Goal: Information Seeking & Learning: Learn about a topic

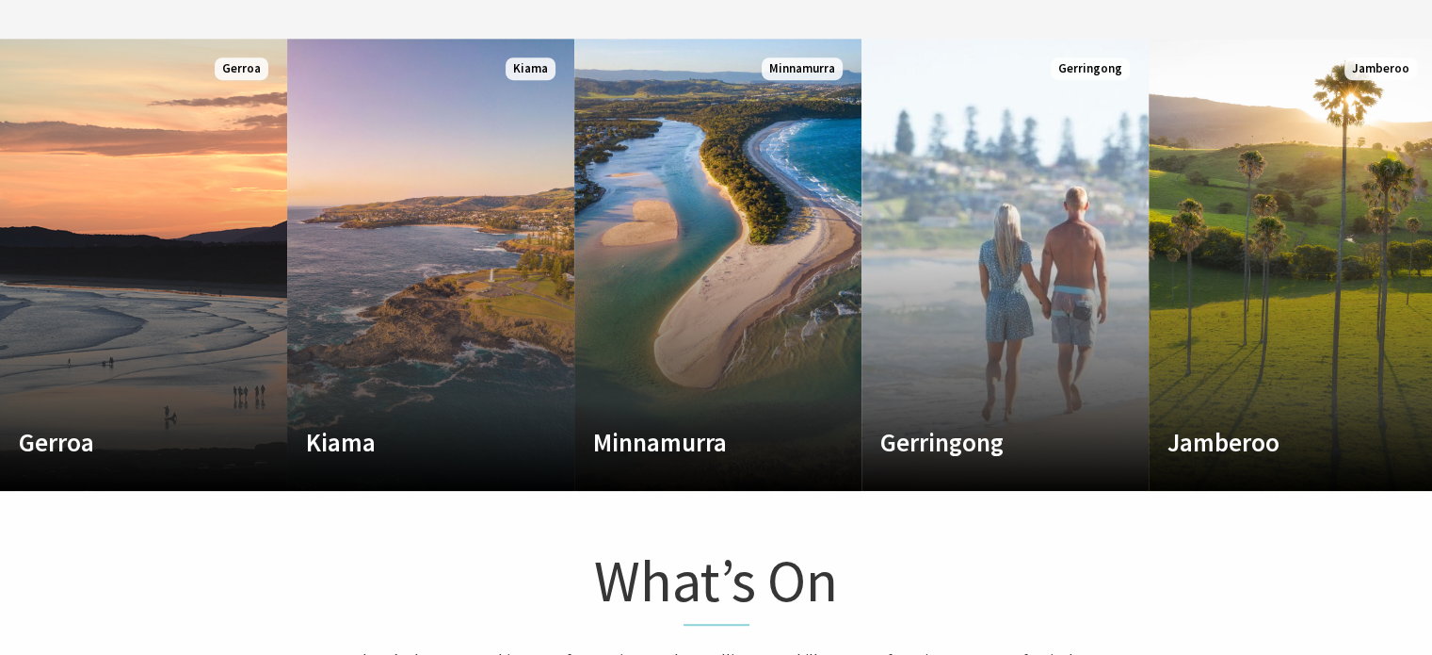
scroll to position [942, 0]
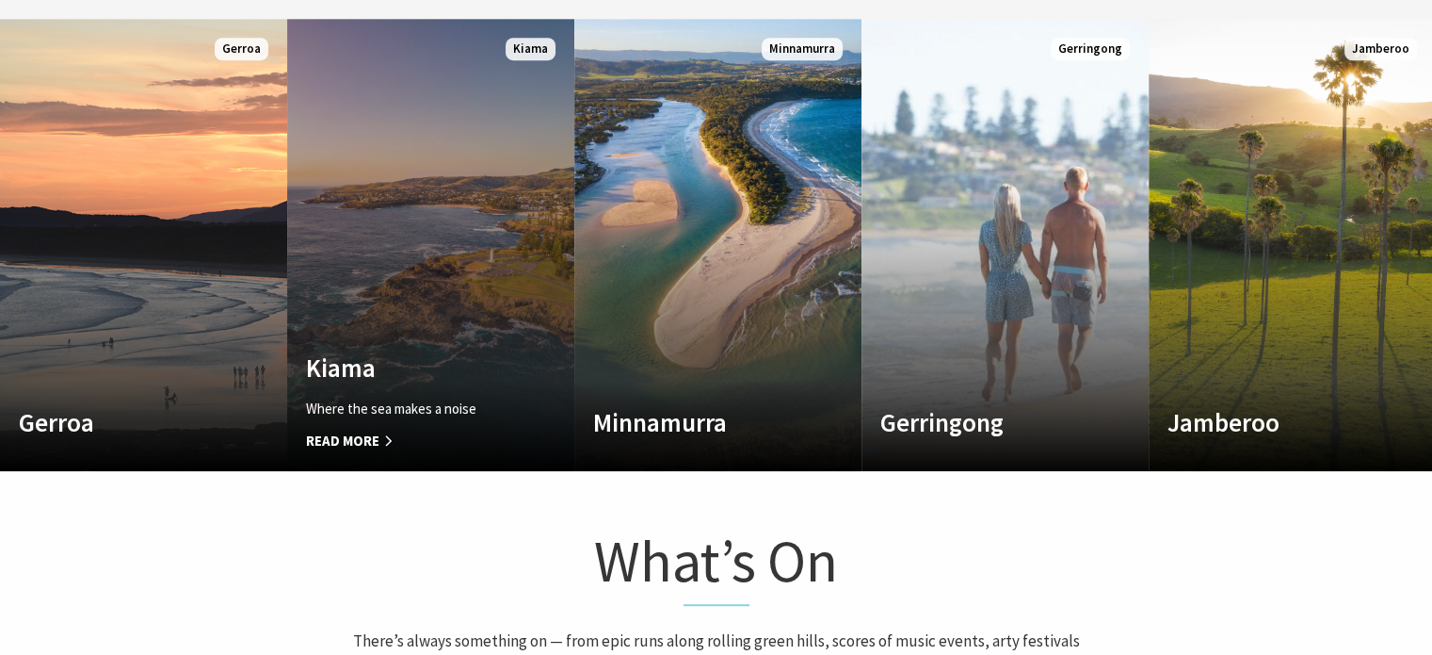
click at [481, 228] on link "Custom Image Used Kiama Where the sea makes a noise Read More Kiama" at bounding box center [430, 245] width 287 height 452
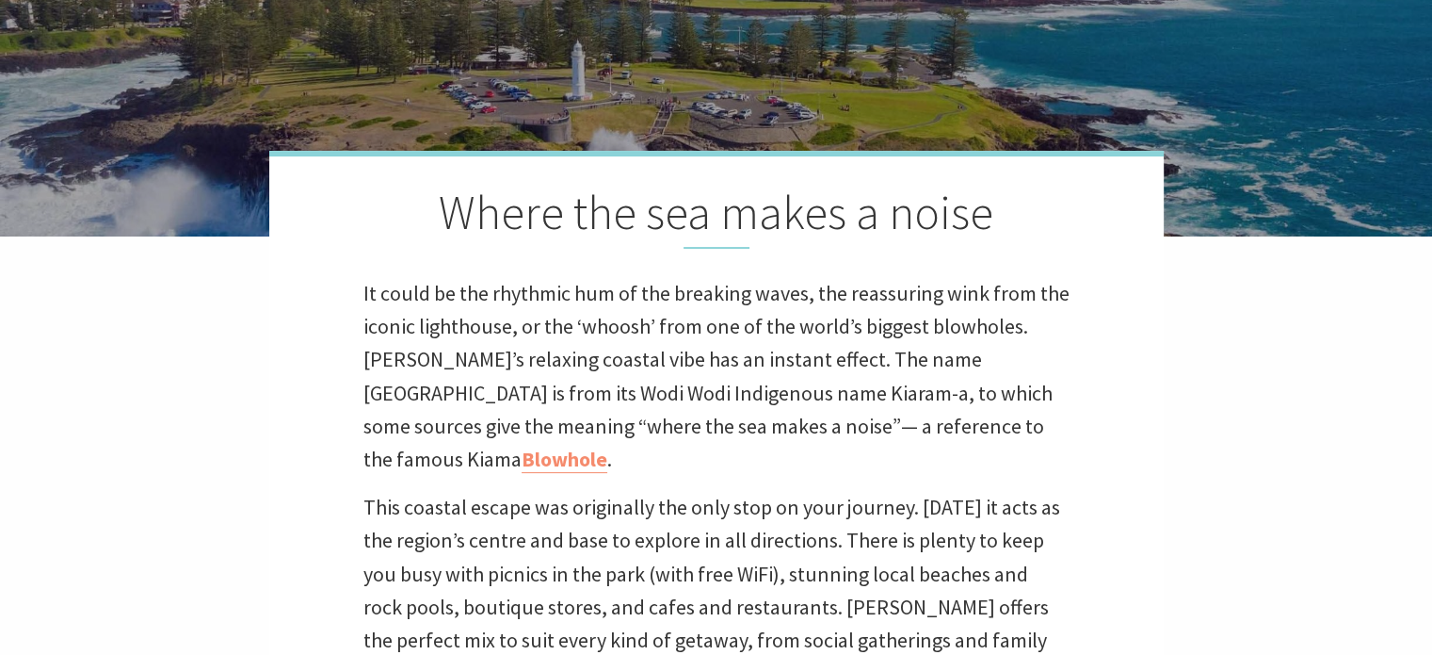
scroll to position [471, 0]
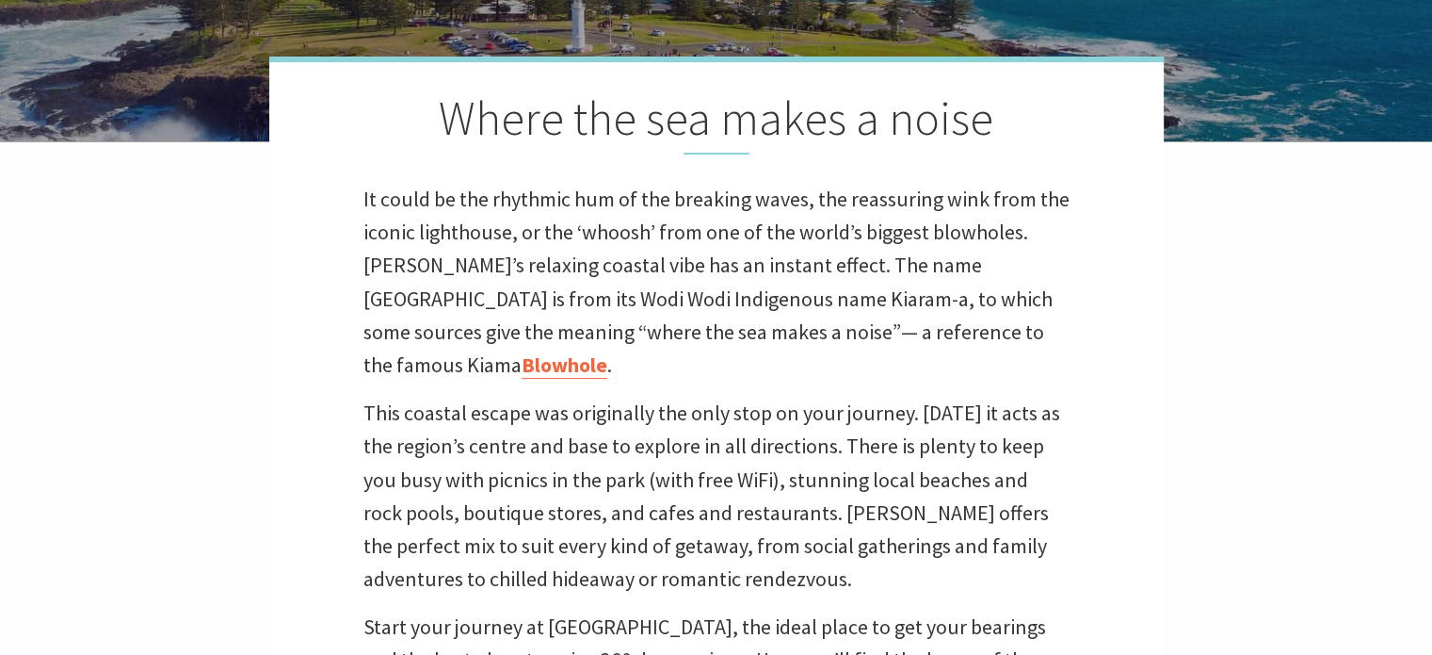
click at [607, 351] on link "Blowhole" at bounding box center [565, 364] width 86 height 27
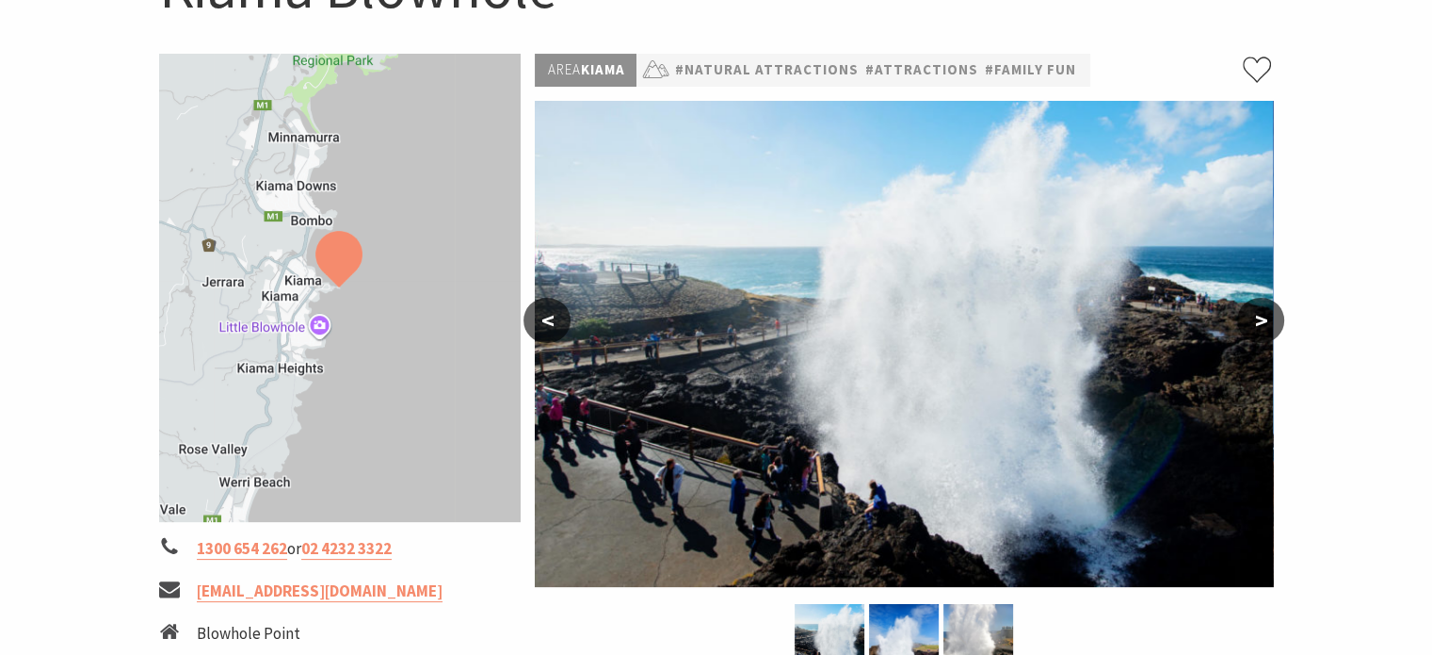
scroll to position [283, 0]
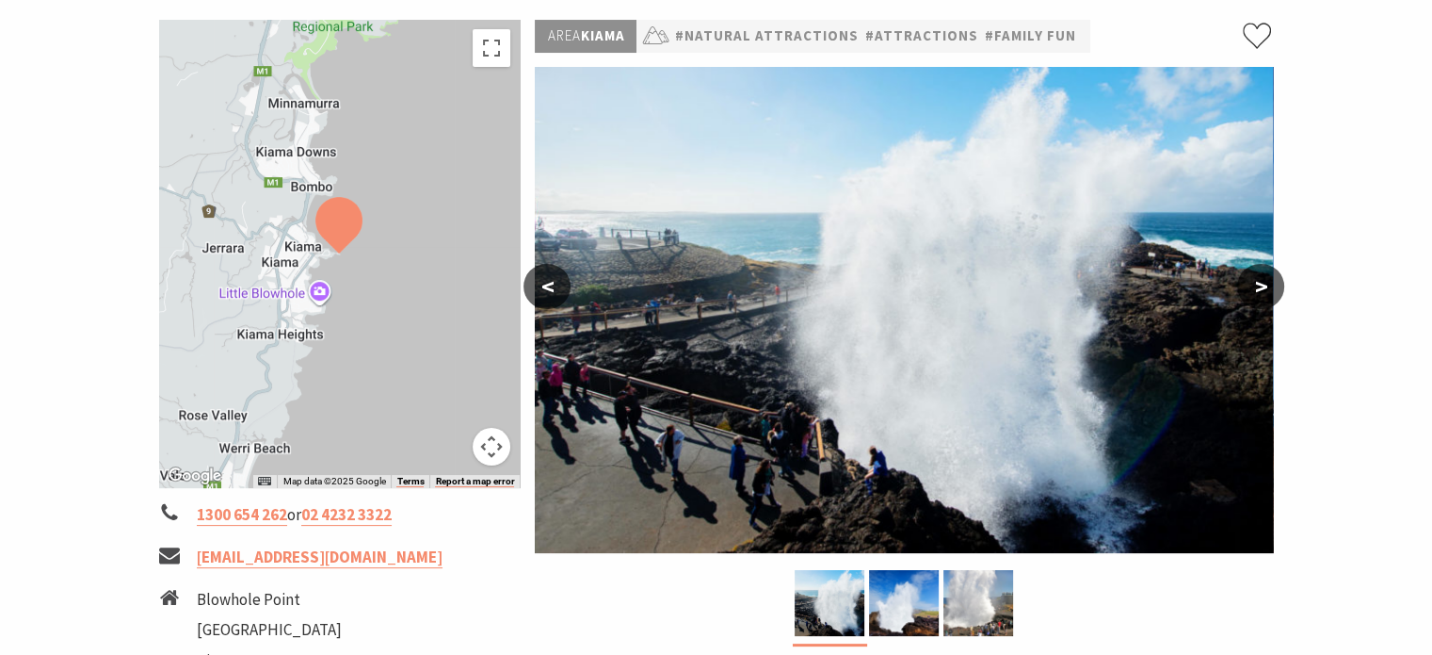
click at [1264, 285] on button ">" at bounding box center [1260, 286] width 47 height 45
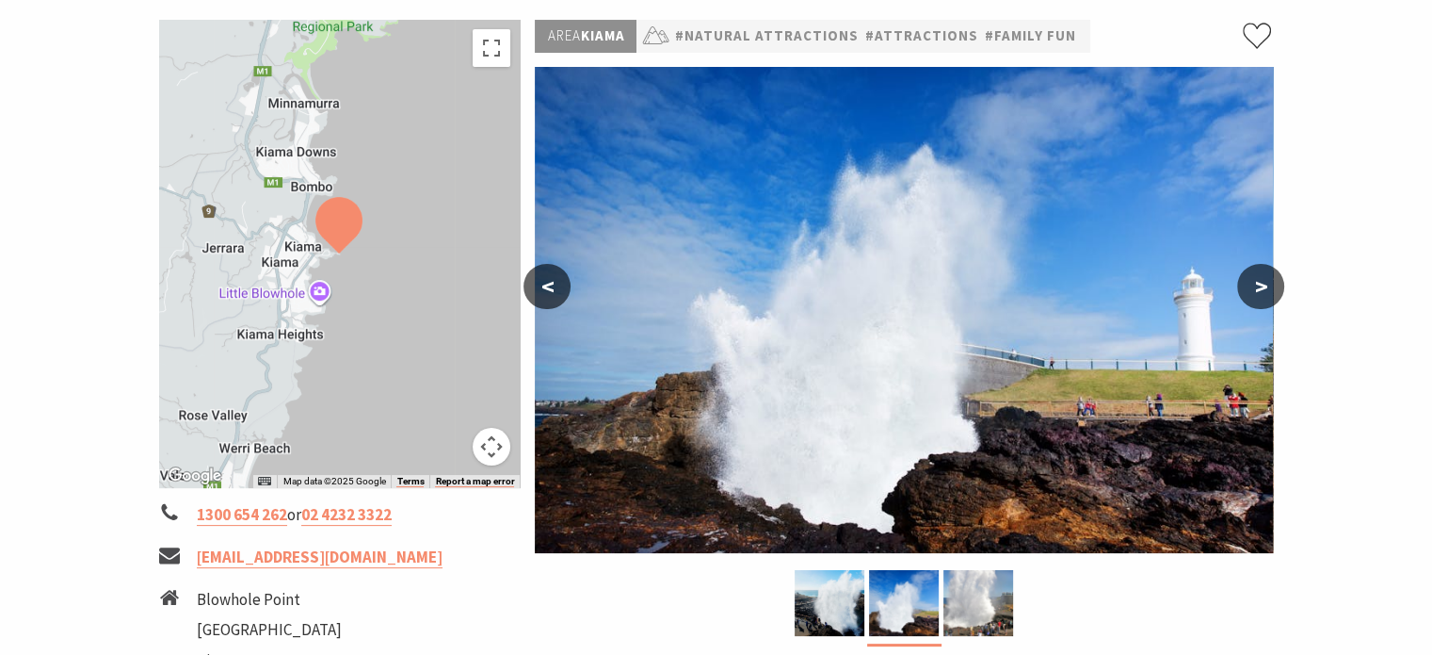
click at [1264, 285] on button ">" at bounding box center [1260, 286] width 47 height 45
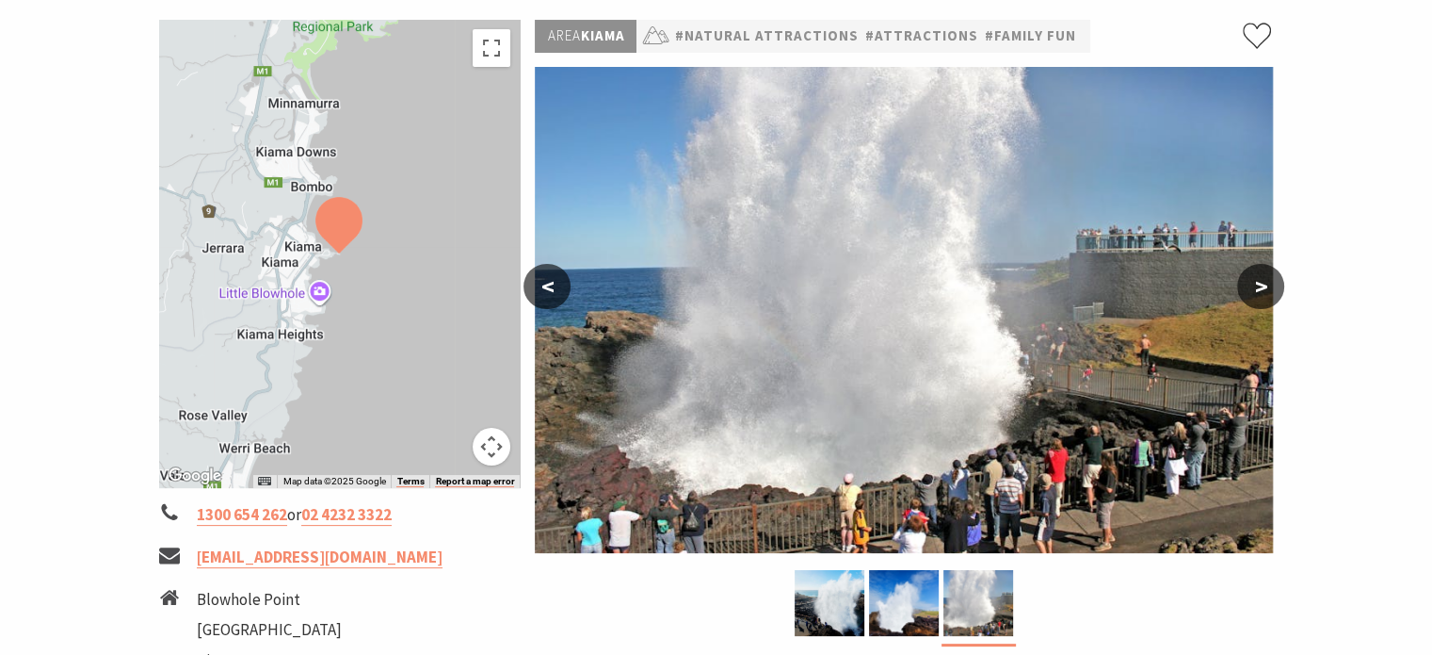
click at [1264, 285] on button ">" at bounding box center [1260, 286] width 47 height 45
click at [1263, 282] on button ">" at bounding box center [1260, 286] width 47 height 45
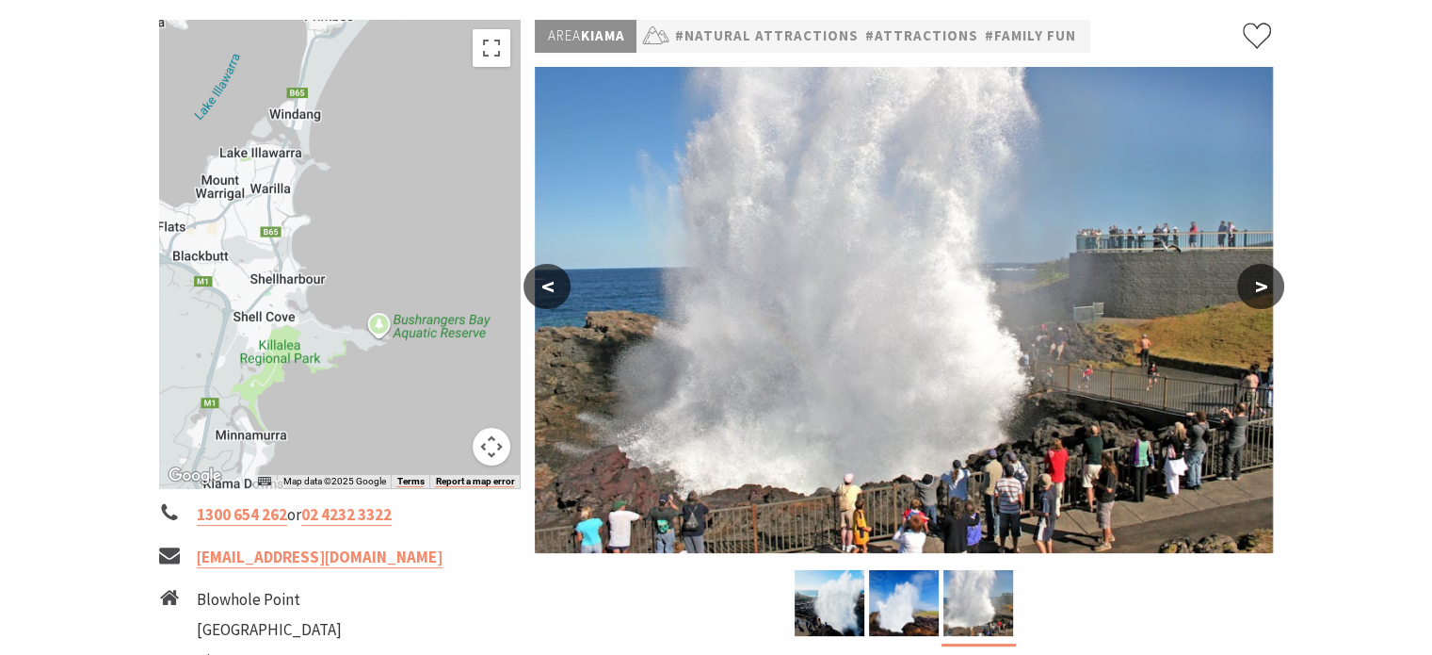
drag, startPoint x: 414, startPoint y: 164, endPoint x: 339, endPoint y: 452, distance: 297.9
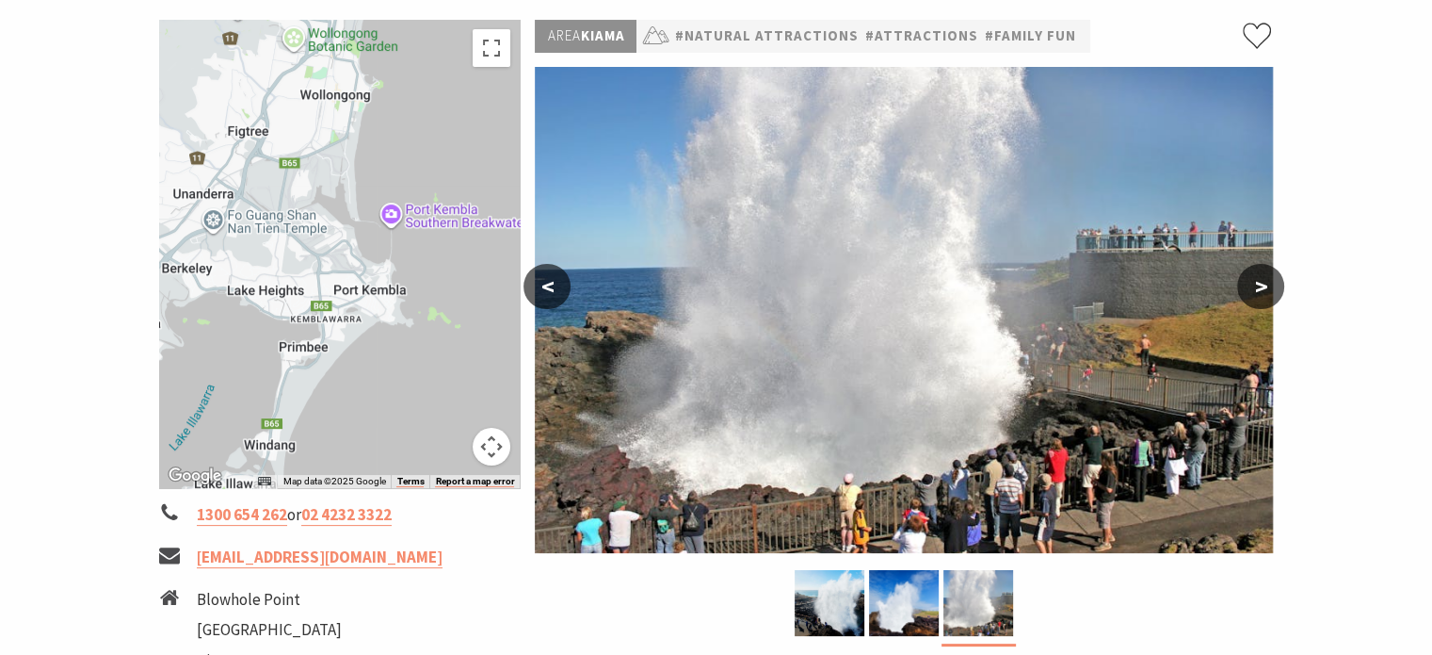
drag, startPoint x: 365, startPoint y: 246, endPoint x: 341, endPoint y: 582, distance: 337.1
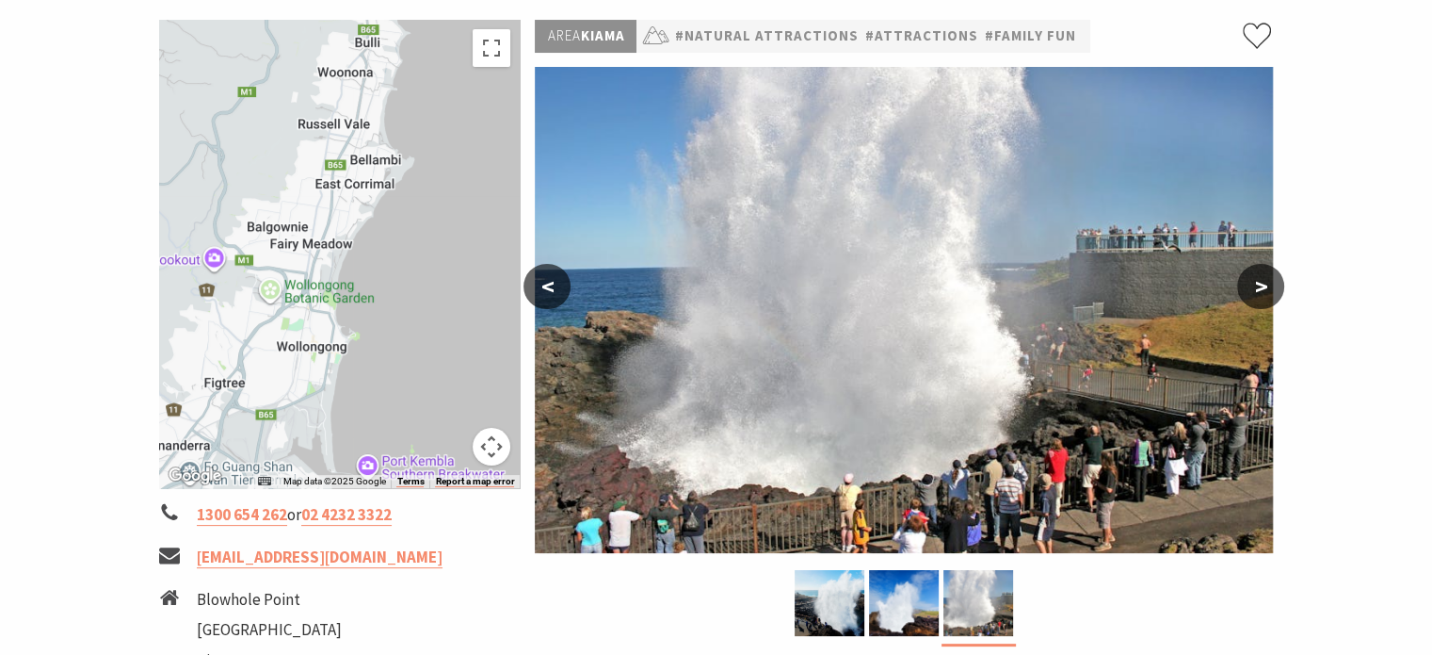
drag, startPoint x: 411, startPoint y: 201, endPoint x: 387, endPoint y: 454, distance: 254.4
click at [387, 454] on div at bounding box center [340, 254] width 362 height 468
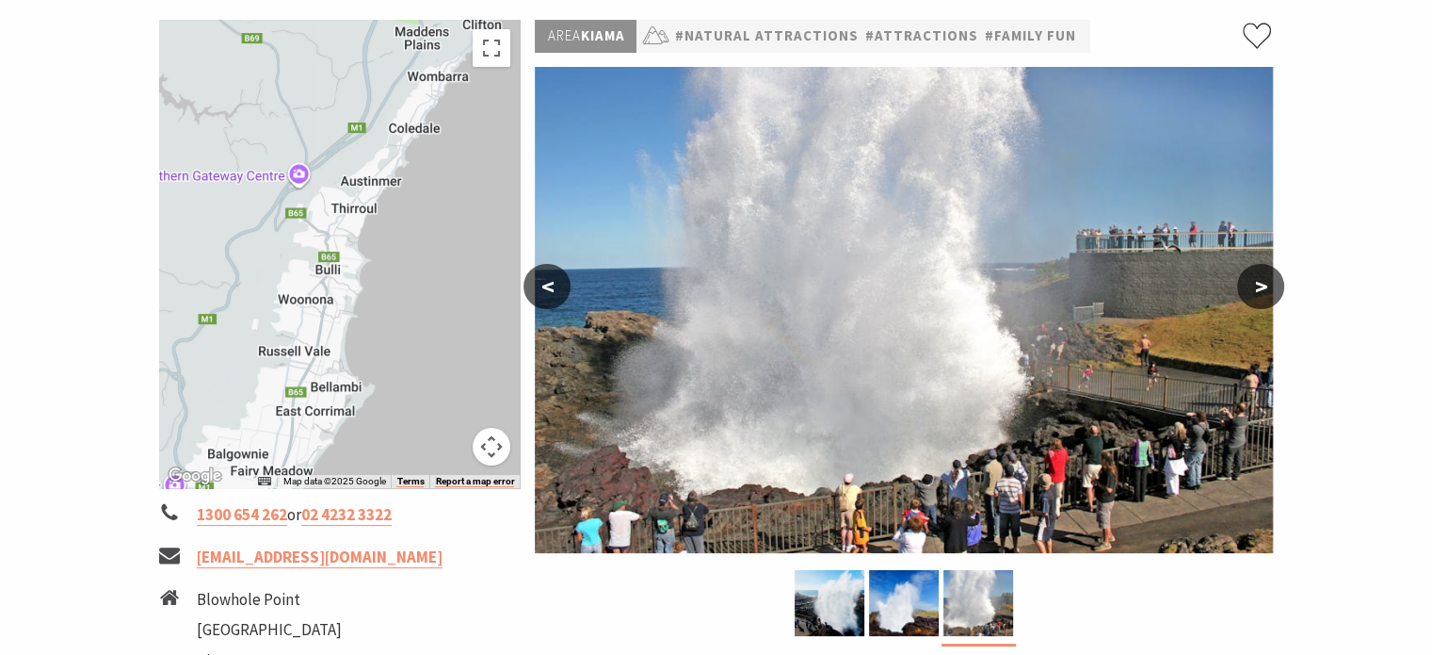
drag, startPoint x: 395, startPoint y: 103, endPoint x: 355, endPoint y: 336, distance: 236.9
click at [355, 336] on div at bounding box center [340, 254] width 362 height 468
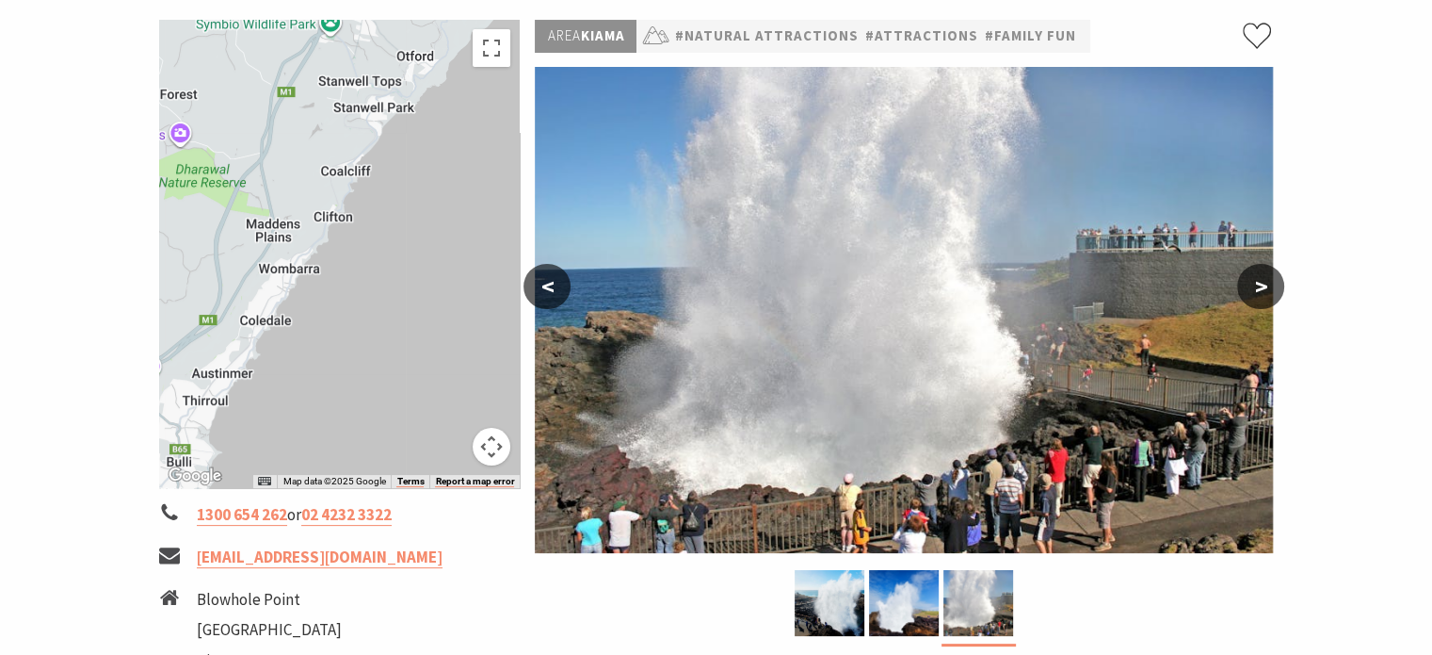
drag, startPoint x: 429, startPoint y: 190, endPoint x: 276, endPoint y: 389, distance: 251.1
click at [276, 389] on div at bounding box center [340, 254] width 362 height 468
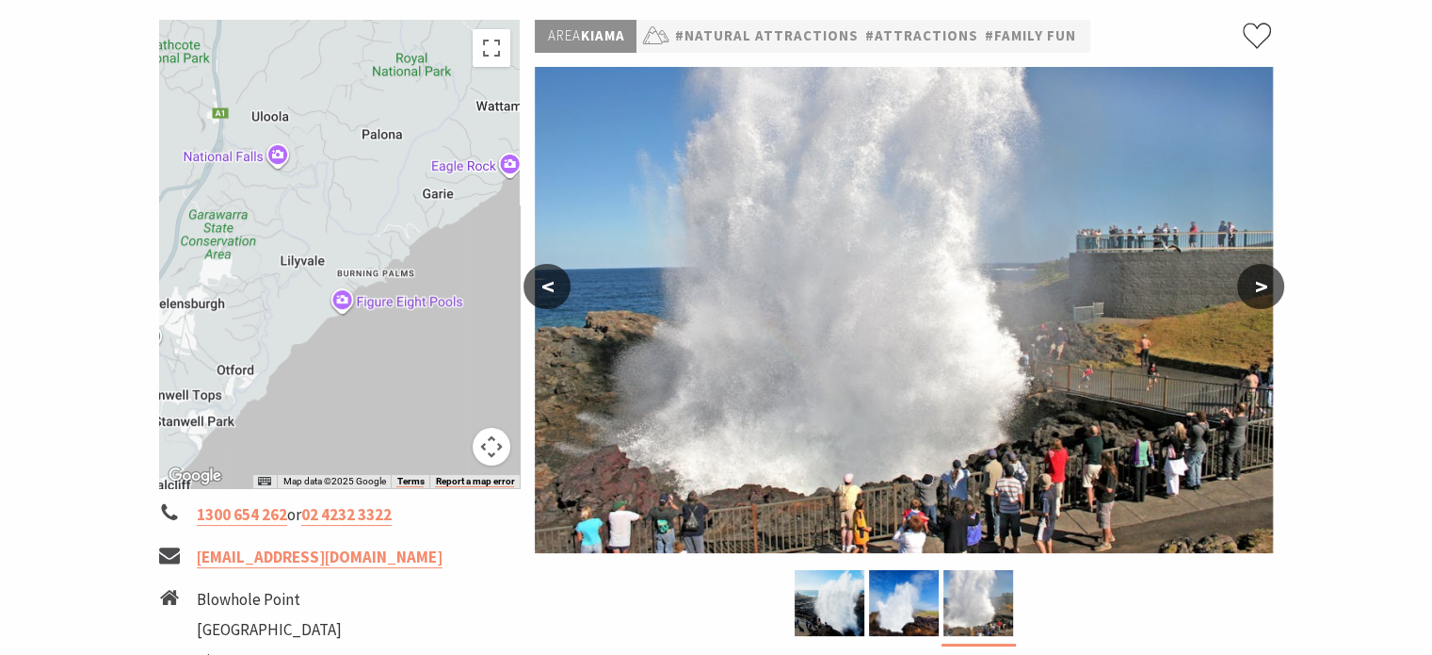
drag, startPoint x: 471, startPoint y: 157, endPoint x: 296, endPoint y: 385, distance: 287.4
click at [287, 474] on div "Map Data Map data ©2025 Google Map data ©2025 Google 2 km Click to toggle betwe…" at bounding box center [340, 254] width 362 height 468
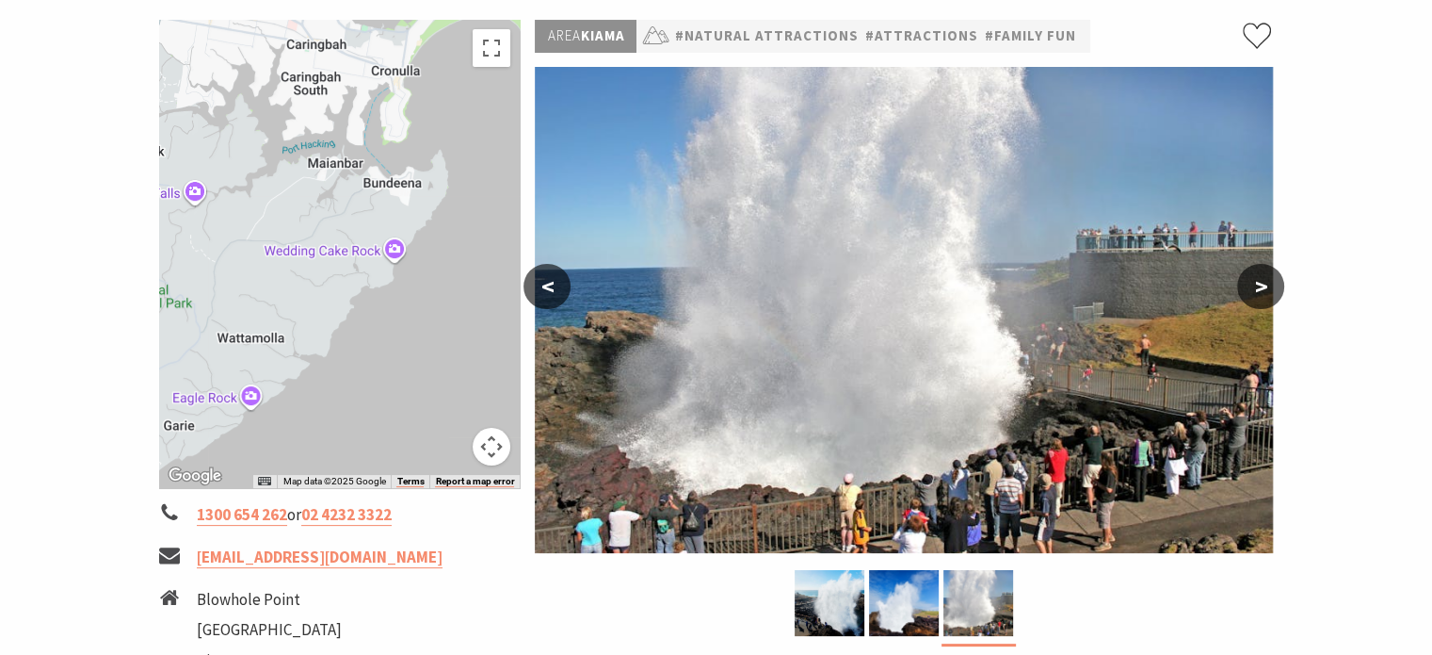
drag, startPoint x: 318, startPoint y: 147, endPoint x: 57, endPoint y: 380, distance: 349.5
click at [57, 380] on section "Home Things To Do Natural Attractions Kiama Blowhole Kiama Blowhole ← Move left…" at bounding box center [716, 634] width 1432 height 1631
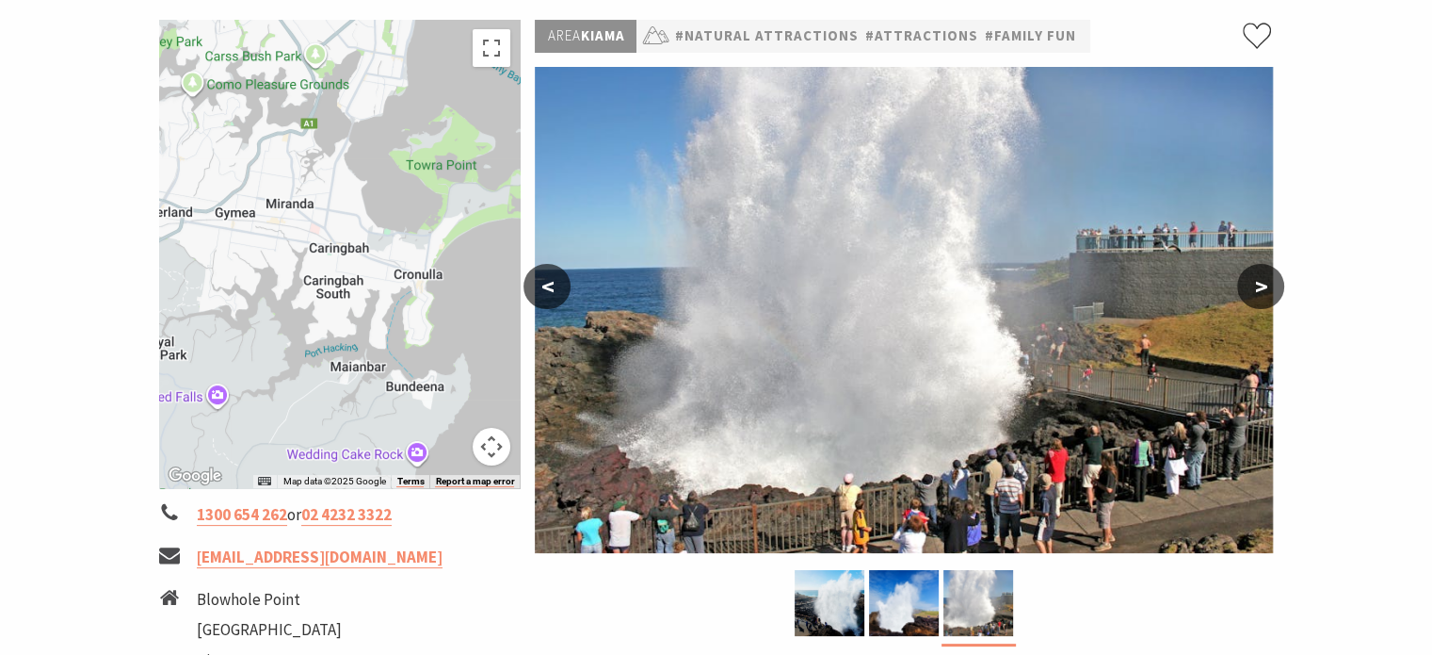
drag, startPoint x: 318, startPoint y: 93, endPoint x: 341, endPoint y: 300, distance: 208.4
click at [341, 300] on div at bounding box center [340, 254] width 362 height 468
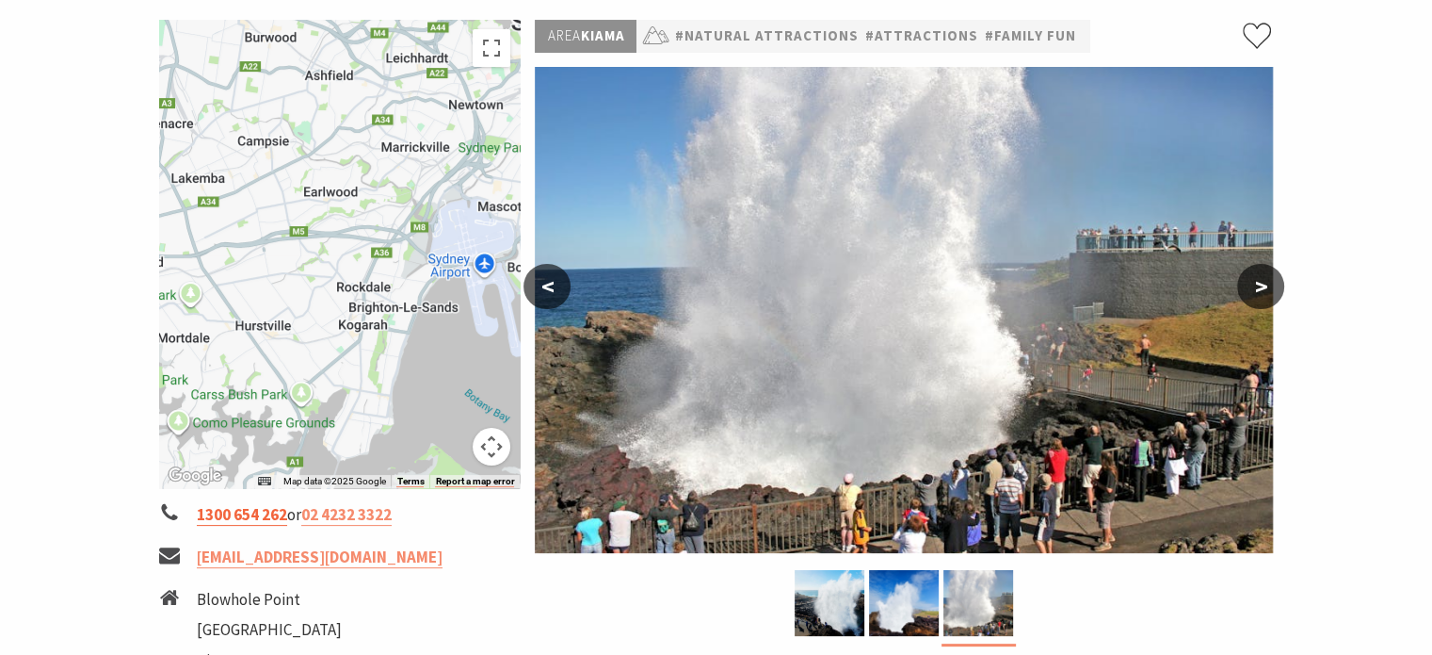
drag, startPoint x: 280, startPoint y: 176, endPoint x: 267, endPoint y: 515, distance: 339.3
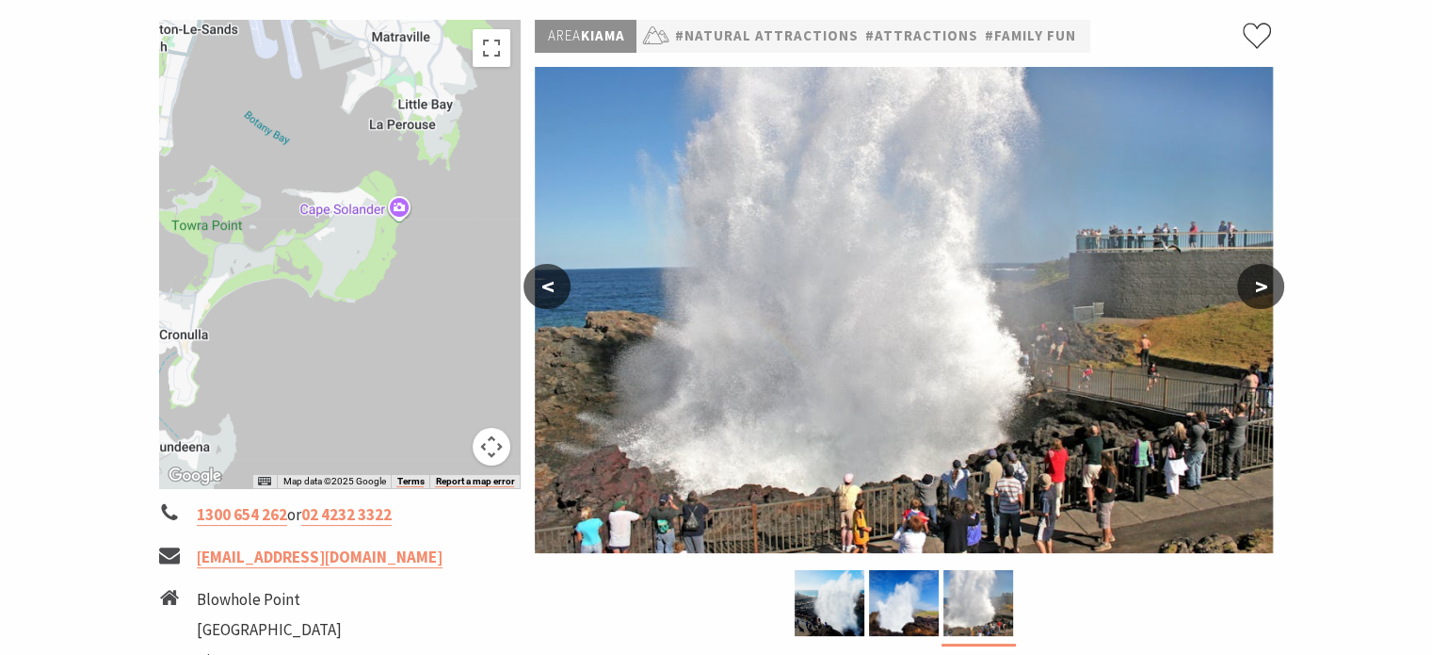
drag, startPoint x: 414, startPoint y: 169, endPoint x: 185, endPoint y: -102, distance: 354.8
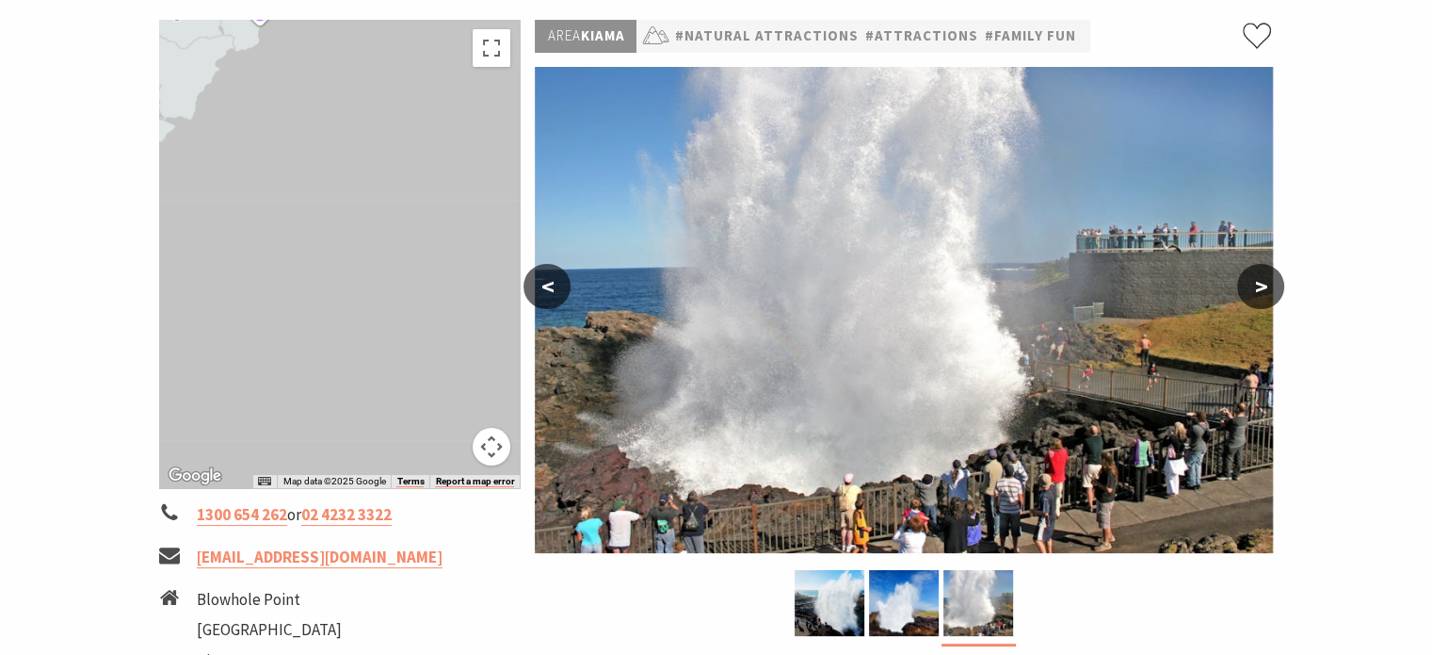
drag, startPoint x: 282, startPoint y: 351, endPoint x: 371, endPoint y: -114, distance: 473.8
drag, startPoint x: 295, startPoint y: 323, endPoint x: 600, endPoint y: 51, distance: 408.9
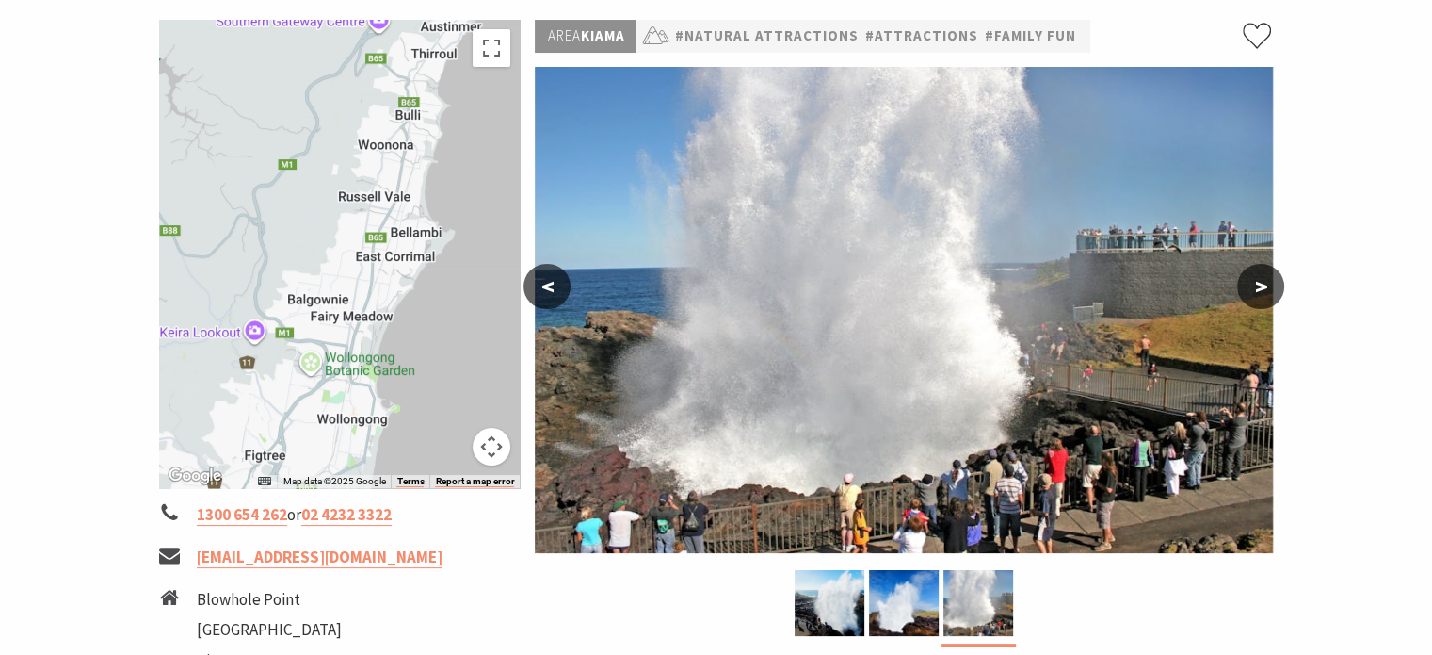
drag, startPoint x: 234, startPoint y: 306, endPoint x: 684, endPoint y: -37, distance: 565.8
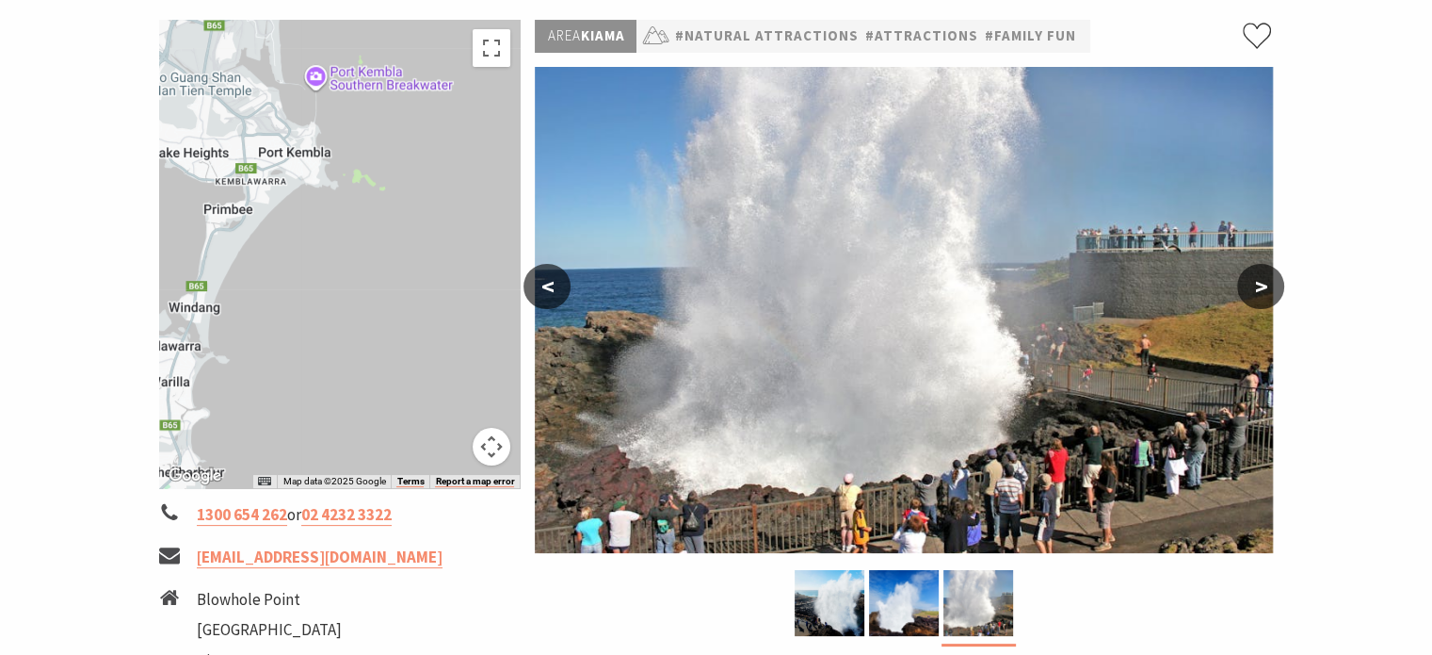
drag, startPoint x: 348, startPoint y: 348, endPoint x: 260, endPoint y: -114, distance: 469.7
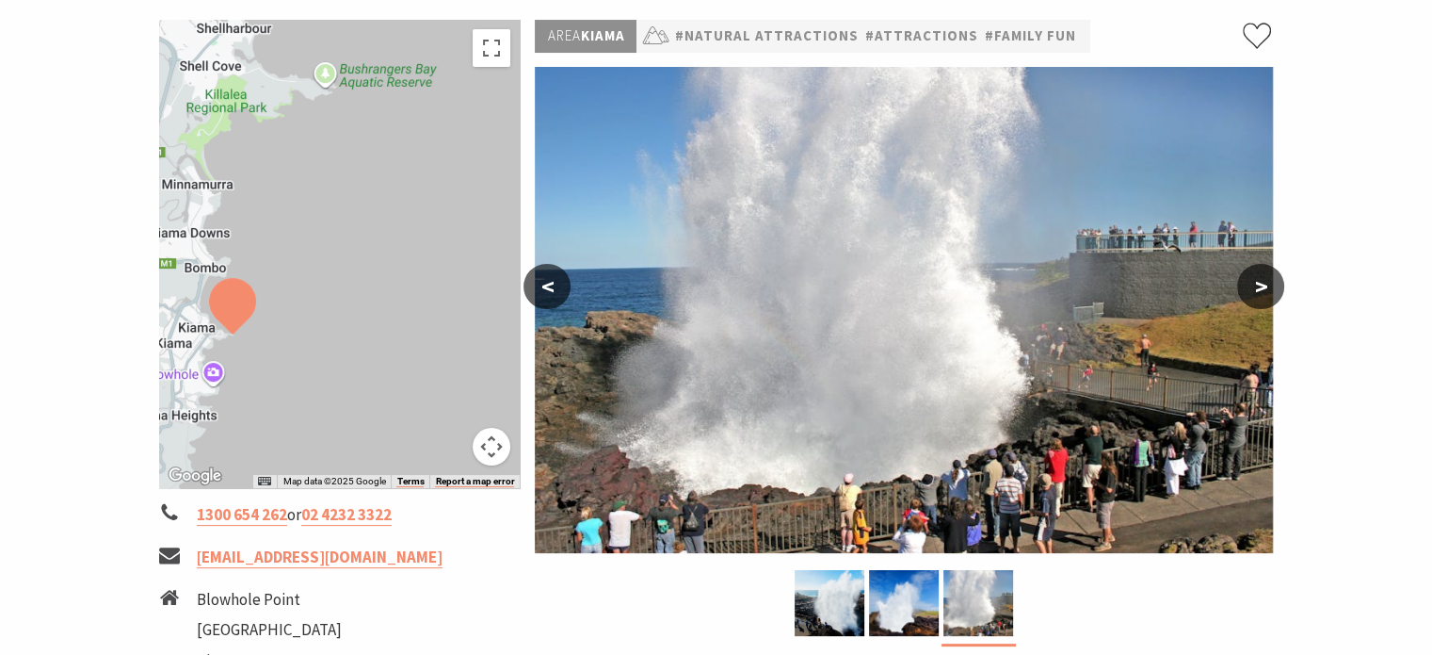
drag, startPoint x: 300, startPoint y: 336, endPoint x: 335, endPoint y: -109, distance: 446.8
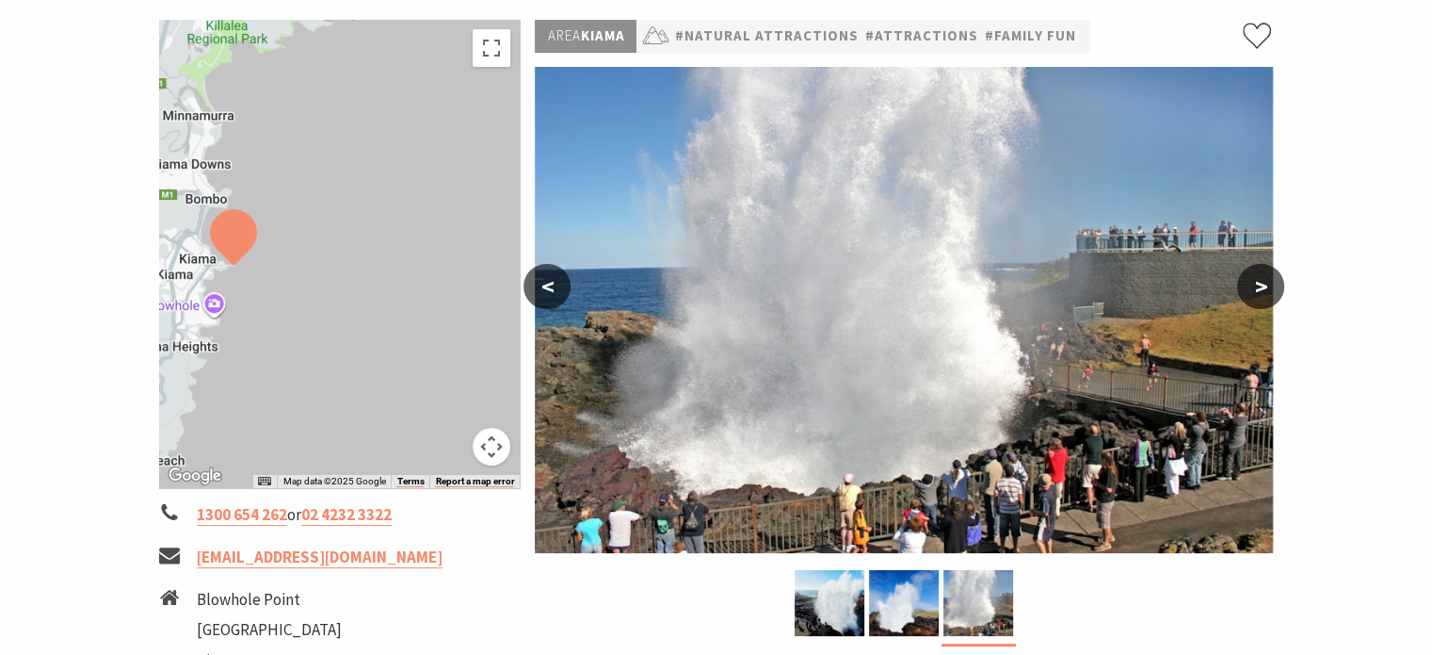
drag, startPoint x: 338, startPoint y: 315, endPoint x: 337, endPoint y: 245, distance: 69.7
click at [337, 245] on div at bounding box center [340, 254] width 362 height 468
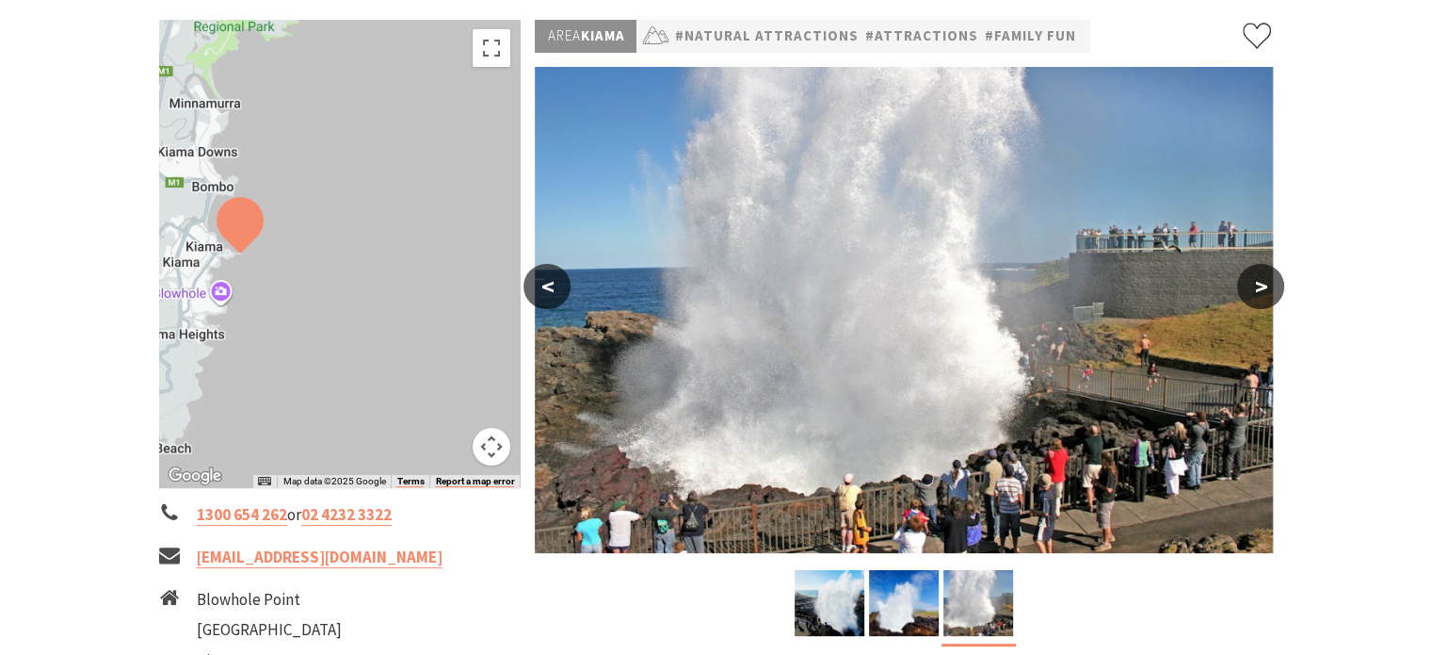
click at [1255, 282] on button ">" at bounding box center [1260, 286] width 47 height 45
click at [541, 282] on button "<" at bounding box center [547, 286] width 47 height 45
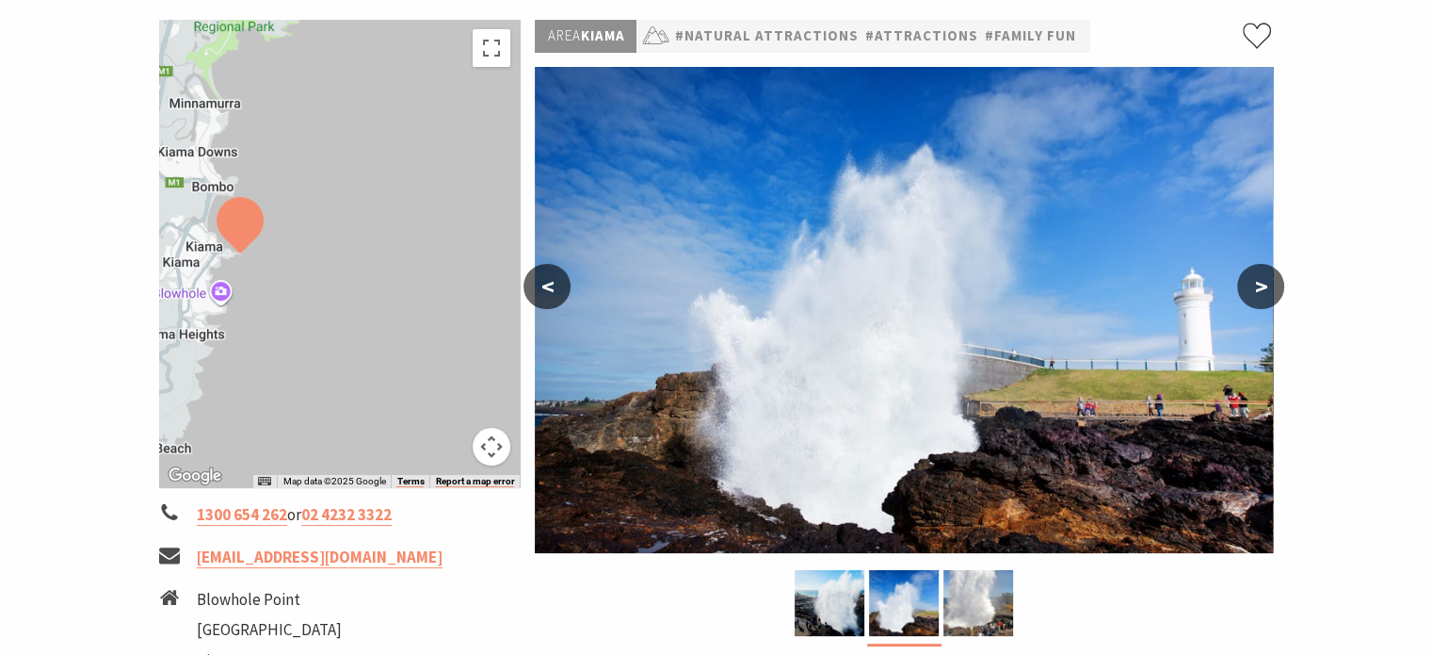
click at [541, 282] on button "<" at bounding box center [547, 286] width 47 height 45
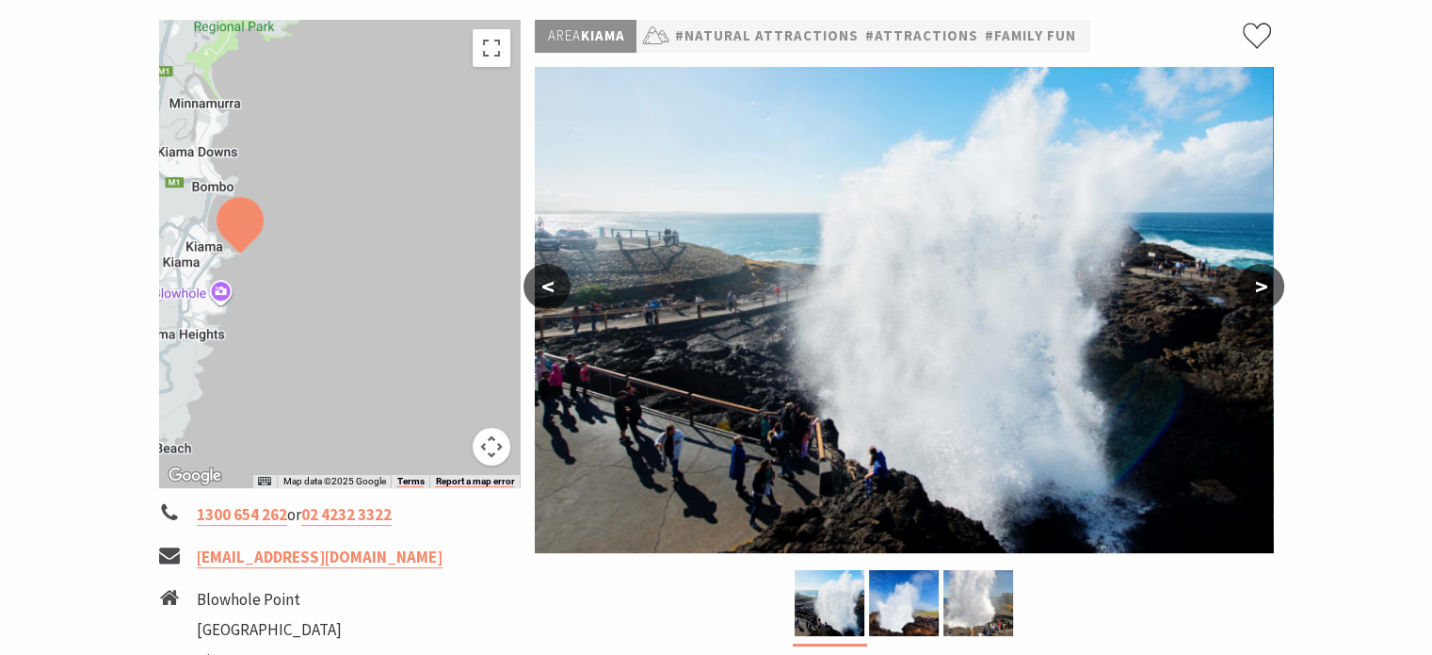
click at [541, 282] on button "<" at bounding box center [547, 286] width 47 height 45
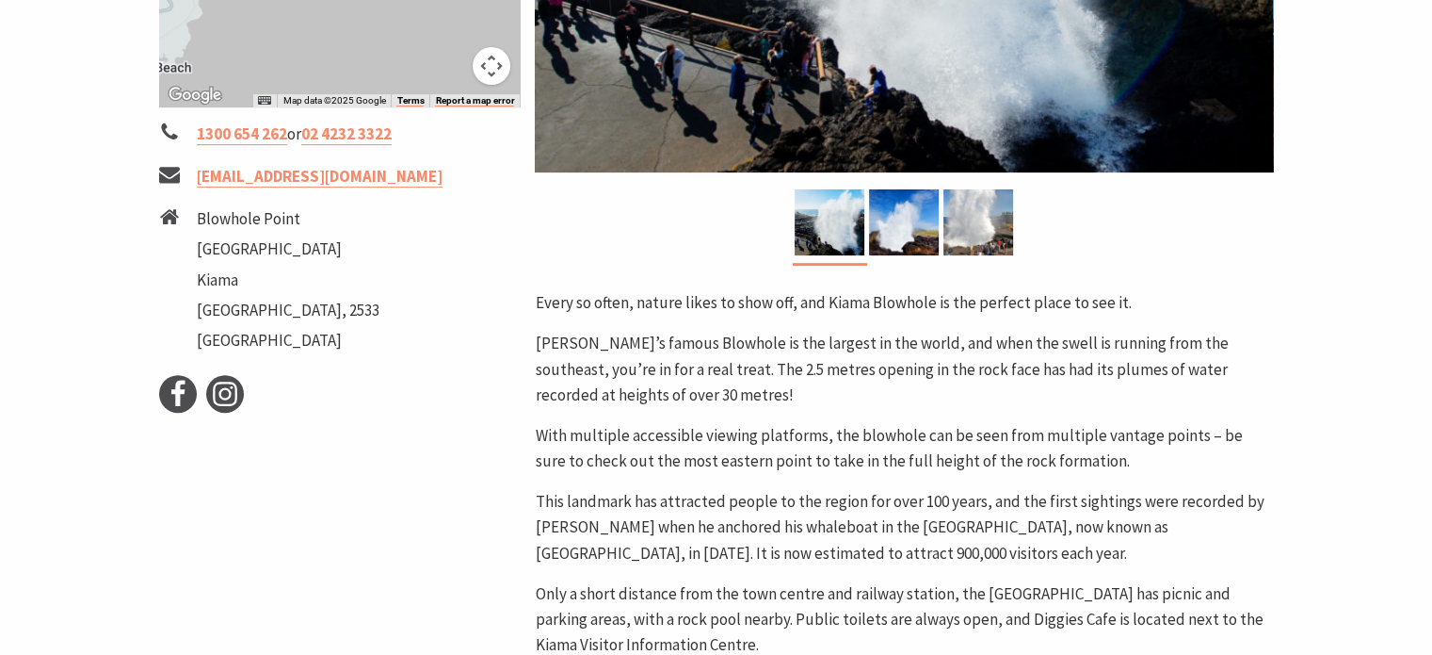
scroll to position [659, 0]
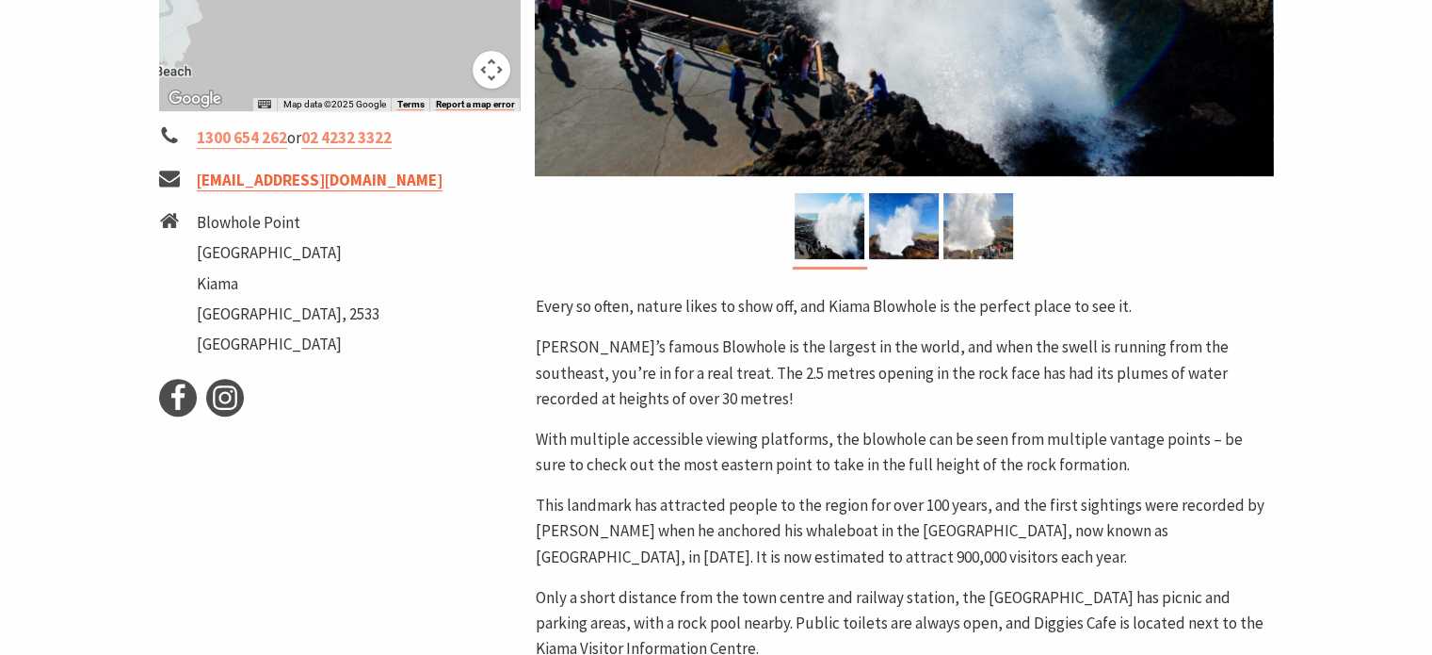
click at [295, 184] on link "tourism@kiama.com.au" at bounding box center [320, 181] width 246 height 22
